Goal: Find specific fact: Find specific fact

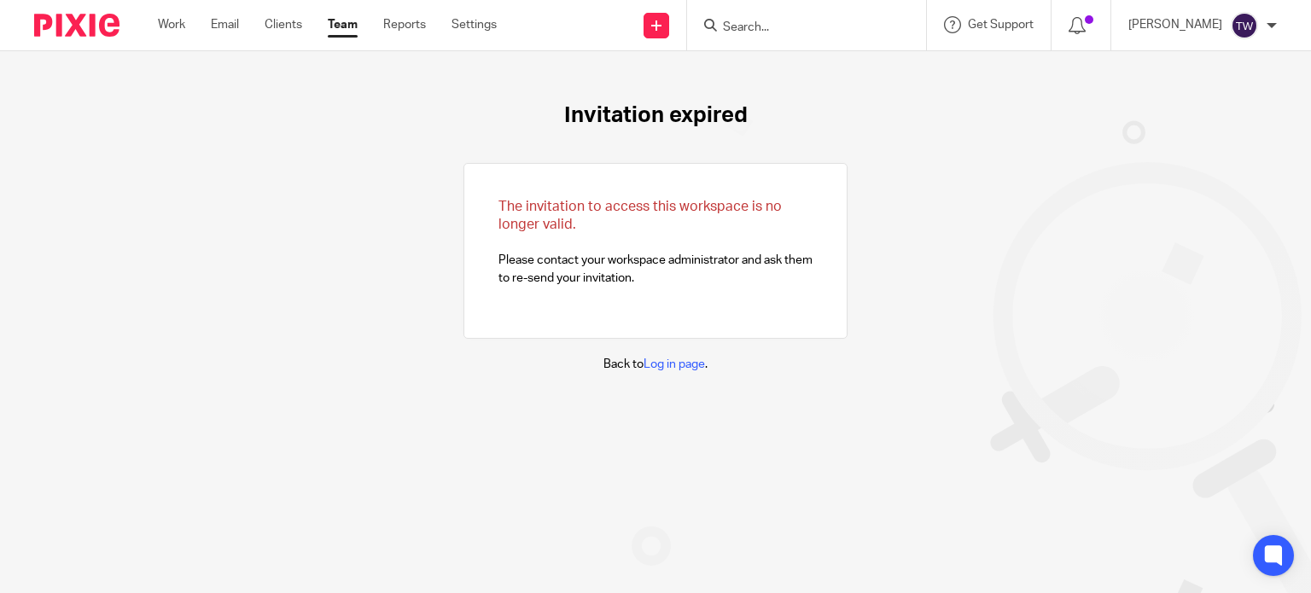
click at [771, 32] on input "Search" at bounding box center [798, 27] width 154 height 15
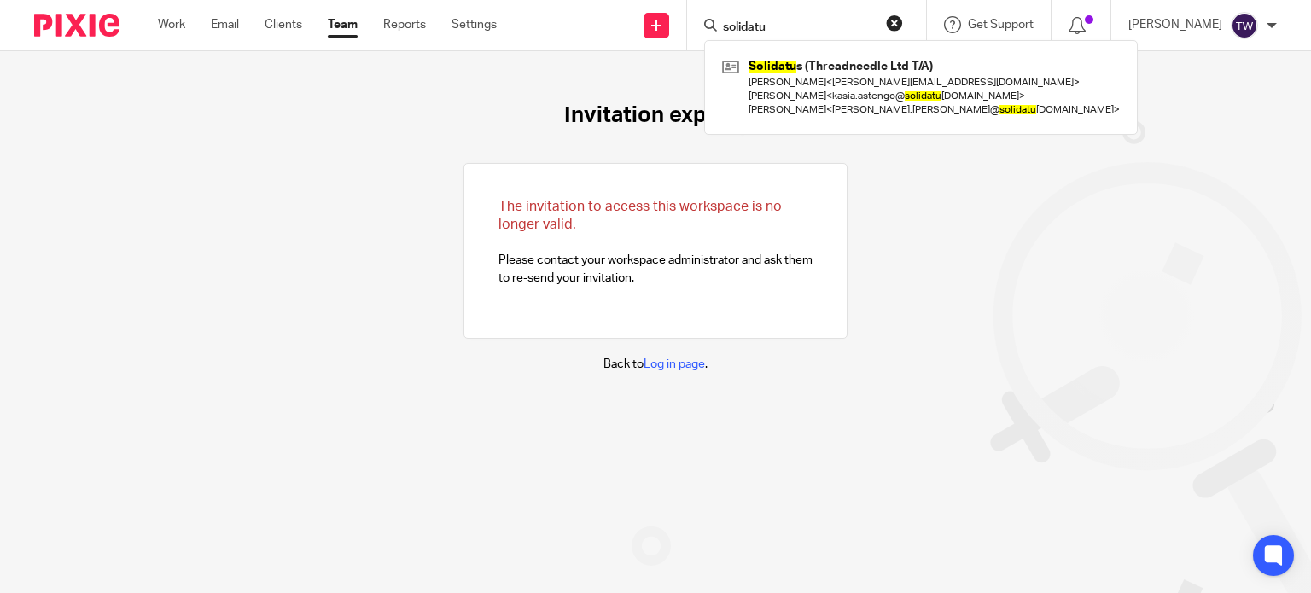
type input "solidatu"
click button "submit" at bounding box center [0, 0] width 0 height 0
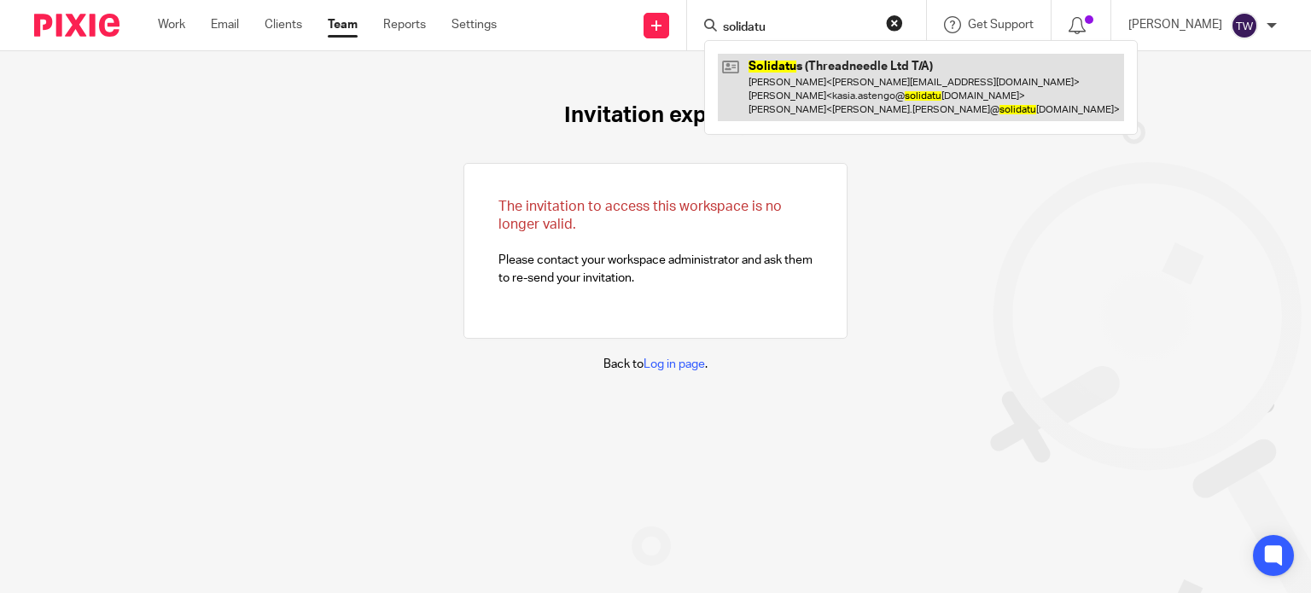
click at [771, 107] on link at bounding box center [921, 87] width 406 height 67
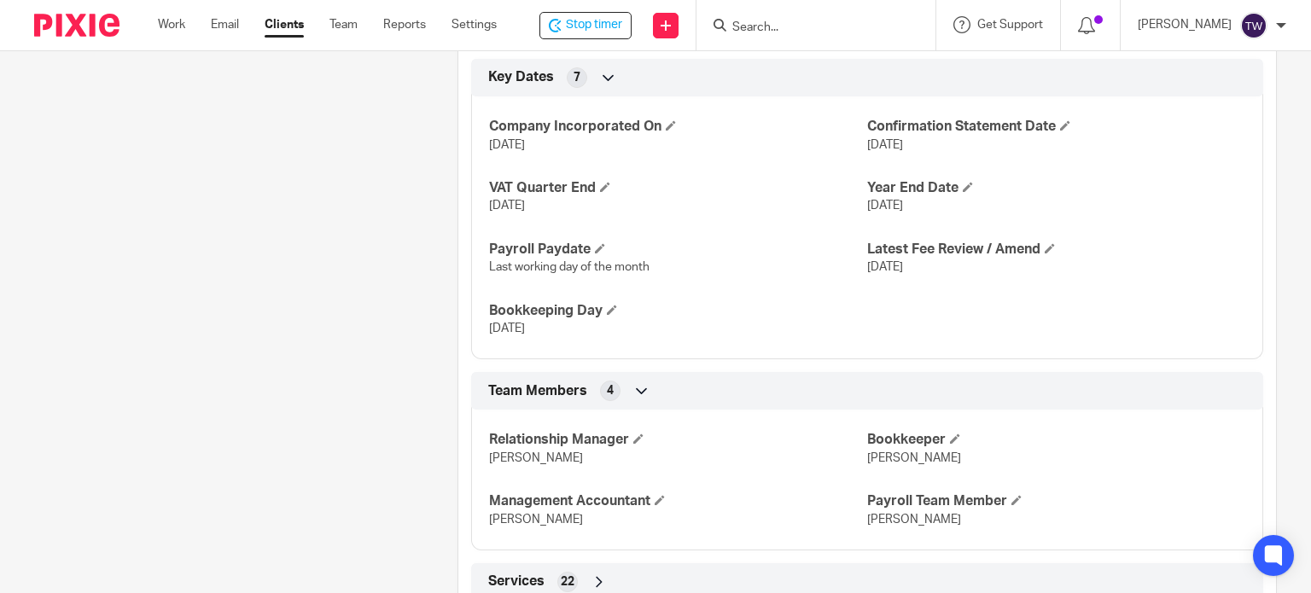
scroll to position [1184, 0]
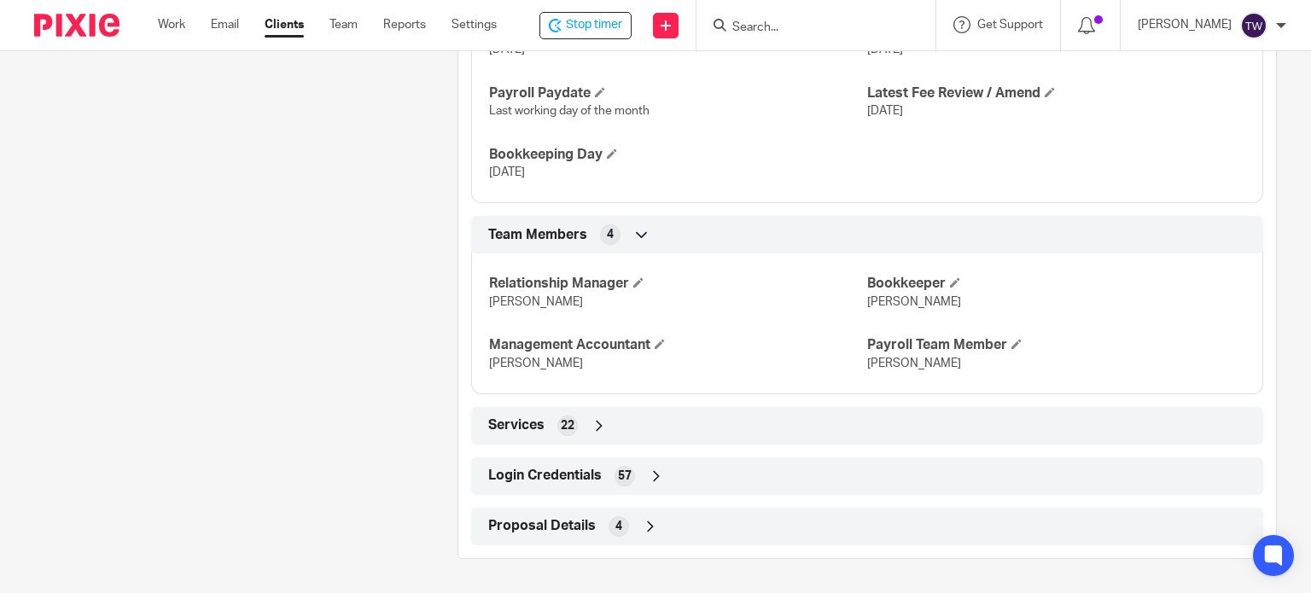
click at [578, 483] on span "Login Credentials" at bounding box center [545, 476] width 114 height 18
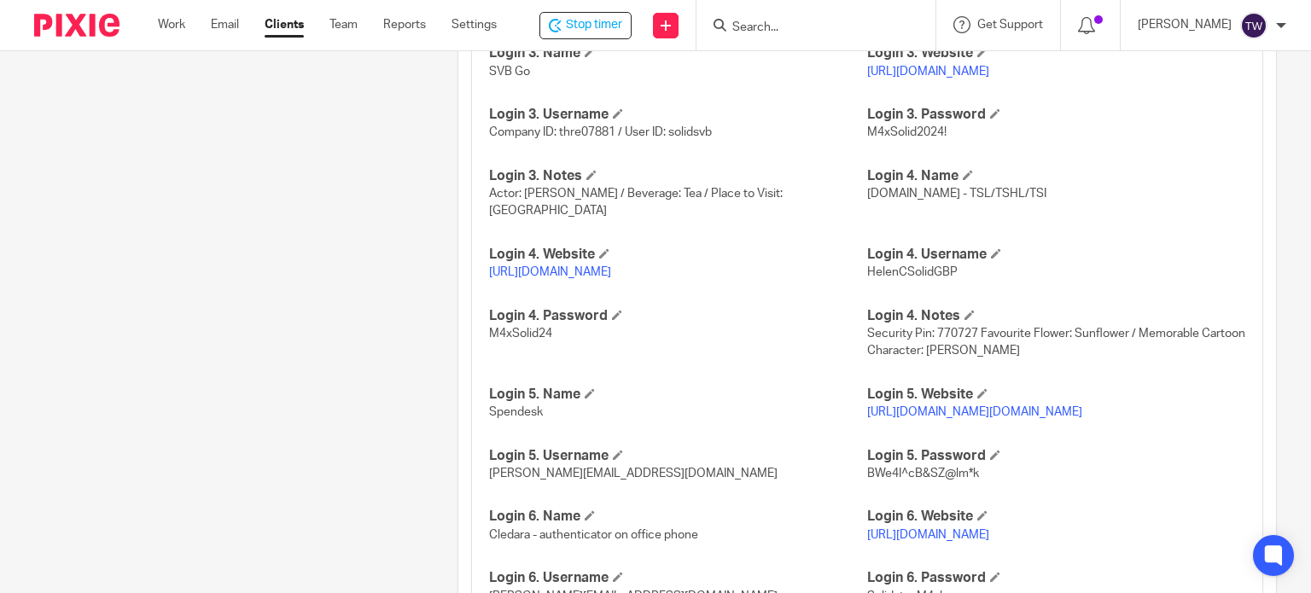
scroll to position [2038, 0]
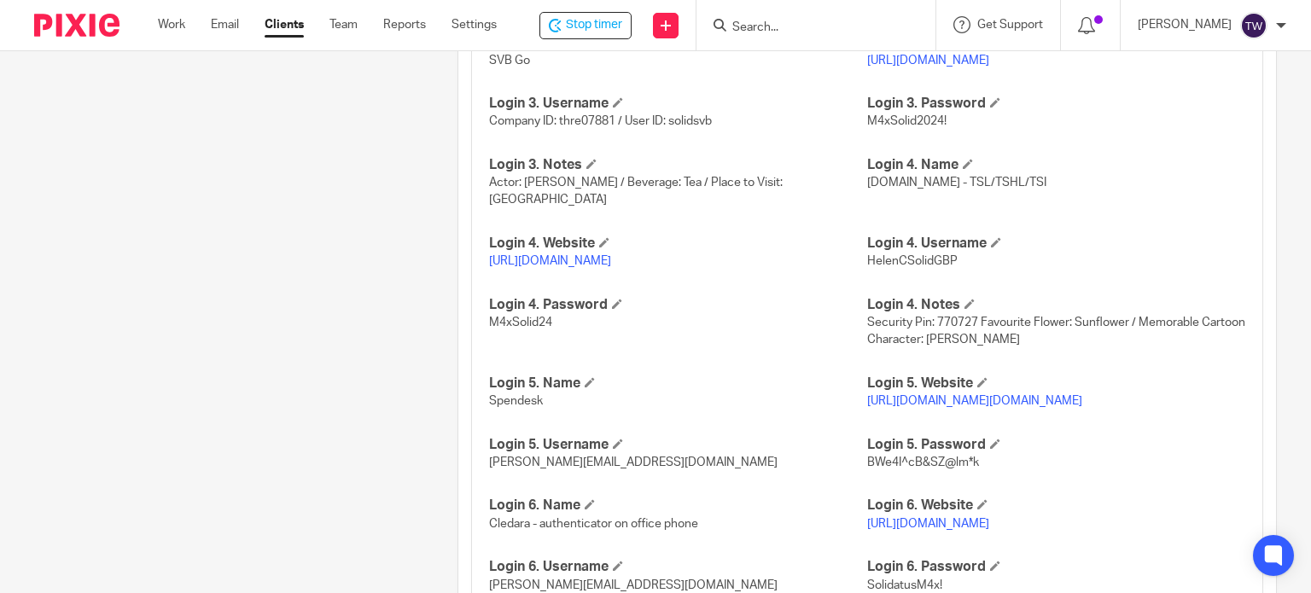
click at [516, 262] on link "[URL][DOMAIN_NAME]" at bounding box center [550, 261] width 122 height 12
click at [948, 257] on span "HelenCSolidGBP" at bounding box center [912, 261] width 91 height 12
click at [948, 259] on span "HelenCSolidGBP" at bounding box center [912, 261] width 91 height 12
click at [946, 259] on span "HelenCSolidGBP" at bounding box center [912, 261] width 91 height 12
drag, startPoint x: 946, startPoint y: 258, endPoint x: 854, endPoint y: 266, distance: 92.6
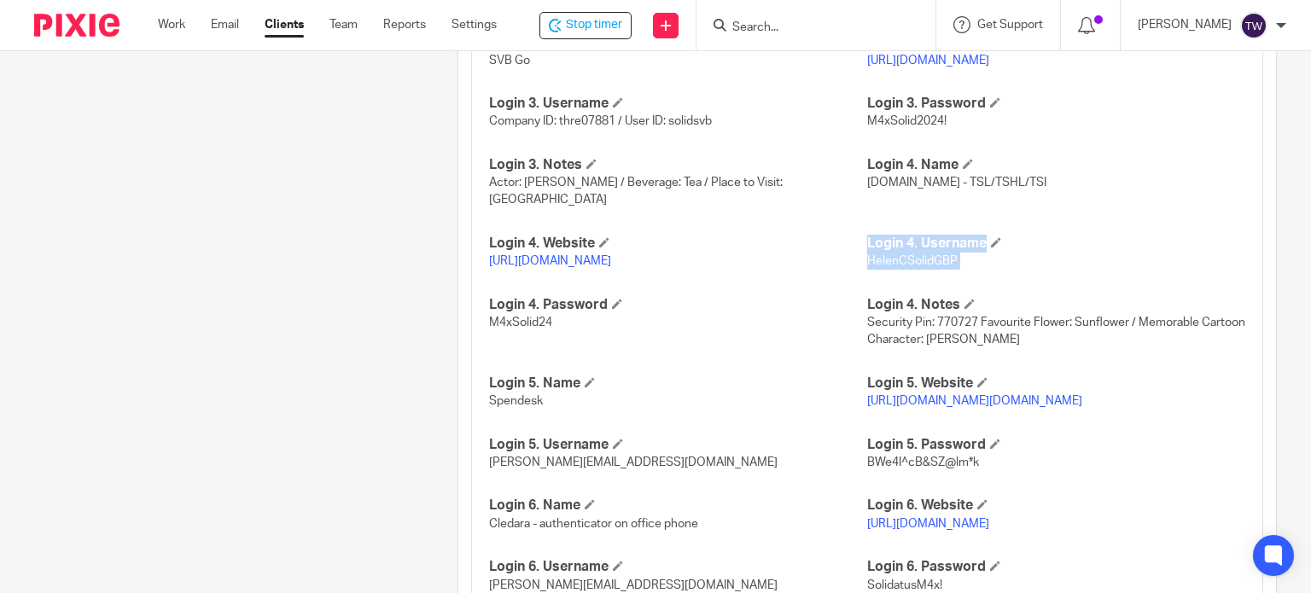
click at [854, 266] on div "HMRC Gateway User ID 755300551227 TSHL / M4xSolid2024! HMRC Gateway Password 91…" at bounding box center [867, 579] width 792 height 1930
click at [956, 259] on p "HelenCSolidGBP" at bounding box center [1056, 261] width 378 height 17
drag, startPoint x: 956, startPoint y: 259, endPoint x: 860, endPoint y: 271, distance: 97.2
click at [860, 271] on div "HMRC Gateway User ID 755300551227 TSHL / M4xSolid2024! HMRC Gateway Password 91…" at bounding box center [867, 579] width 792 height 1930
copy span "HelenCSolidGBP"
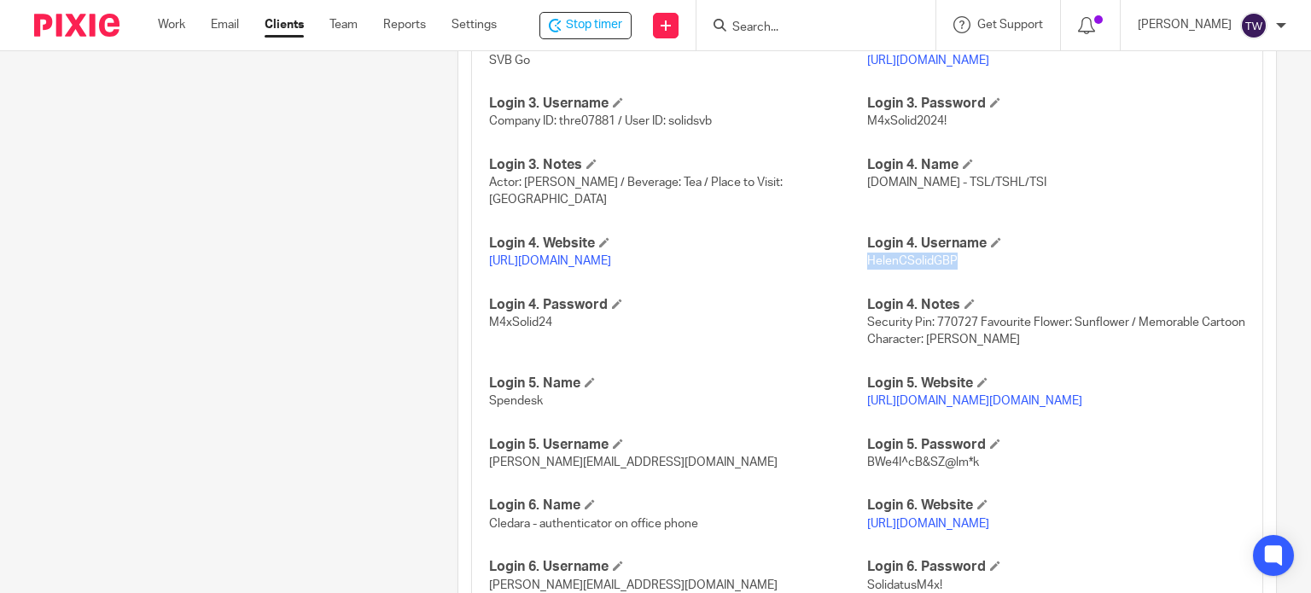
click at [591, 263] on link "[URL][DOMAIN_NAME]" at bounding box center [550, 261] width 122 height 12
click at [598, 259] on link "[URL][DOMAIN_NAME]" at bounding box center [550, 261] width 122 height 12
copy span "HelenCSolidGBP"
